Goal: Transaction & Acquisition: Purchase product/service

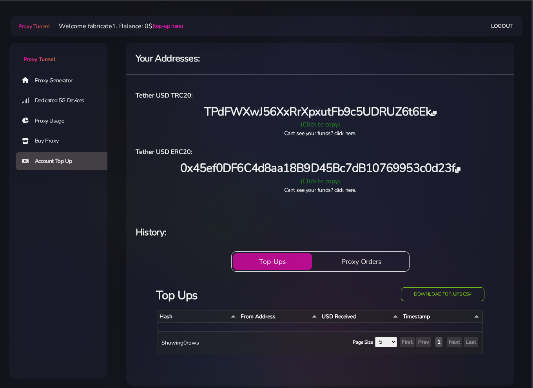
click at [59, 81] on link "Proxy Generator" at bounding box center [65, 80] width 98 height 18
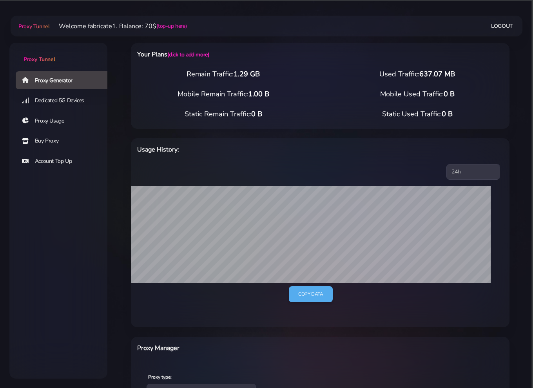
click at [53, 141] on link "Buy Proxy" at bounding box center [65, 141] width 98 height 18
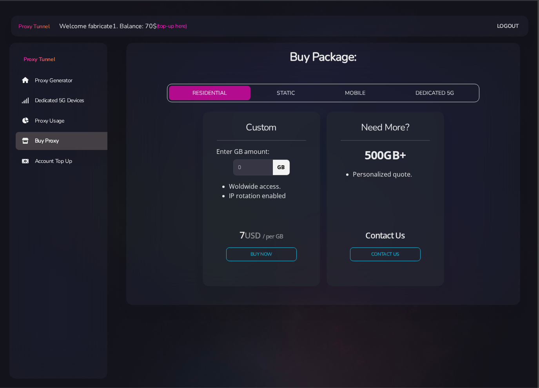
click at [56, 156] on link "Account Top Up" at bounding box center [65, 161] width 98 height 18
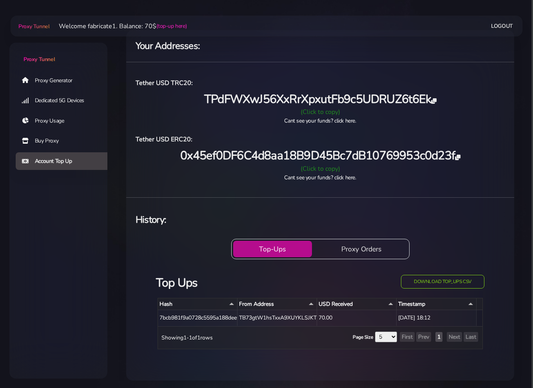
scroll to position [14, 0]
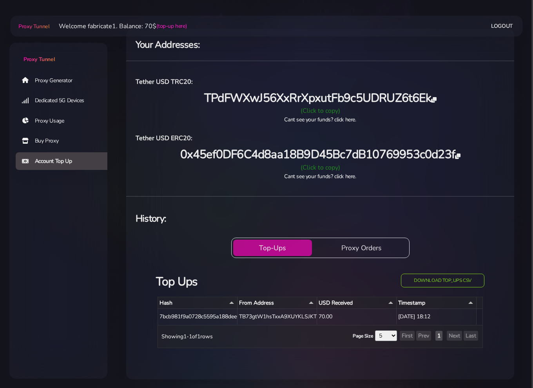
click at [53, 144] on link "Buy Proxy" at bounding box center [65, 141] width 98 height 18
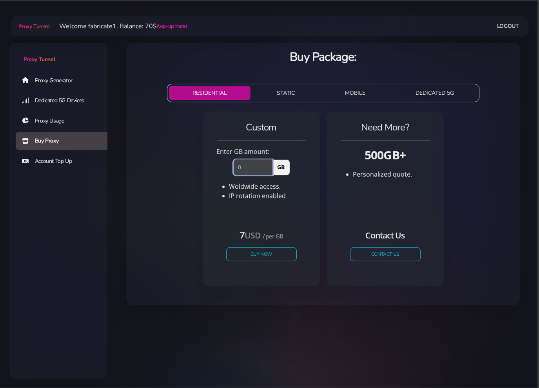
drag, startPoint x: 257, startPoint y: 172, endPoint x: 226, endPoint y: 171, distance: 31.0
click at [227, 171] on div "GB" at bounding box center [261, 165] width 99 height 19
type input "2"
click at [267, 256] on button "Buy Now" at bounding box center [261, 255] width 72 height 14
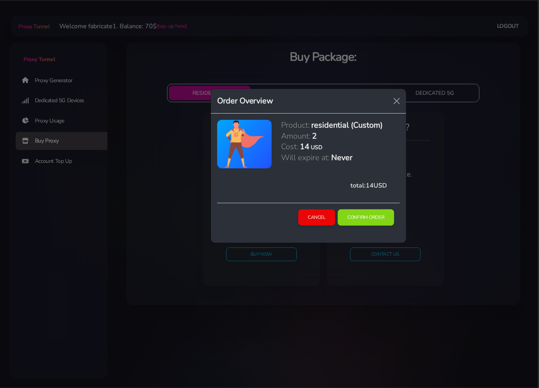
click at [367, 222] on button "Confirm Order" at bounding box center [365, 218] width 56 height 16
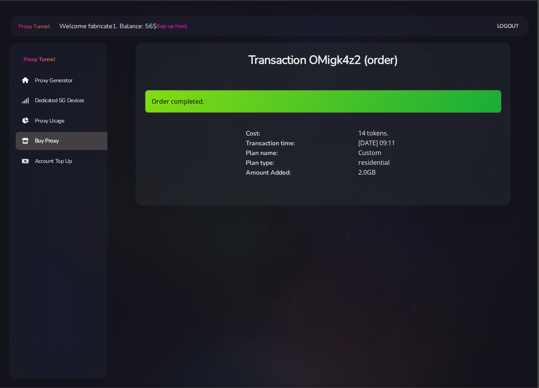
click at [44, 120] on link "Proxy Usage" at bounding box center [65, 121] width 98 height 18
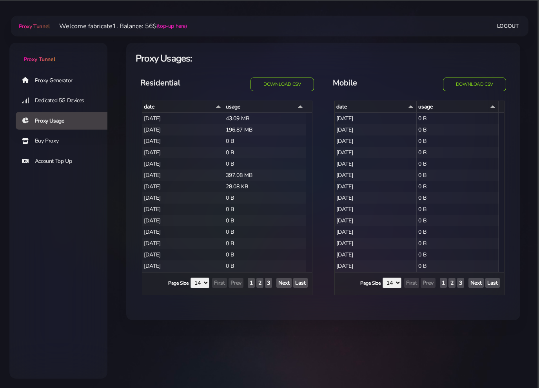
select select "14"
click at [45, 77] on link "Proxy Generator" at bounding box center [65, 80] width 98 height 18
